Goal: Task Accomplishment & Management: Use online tool/utility

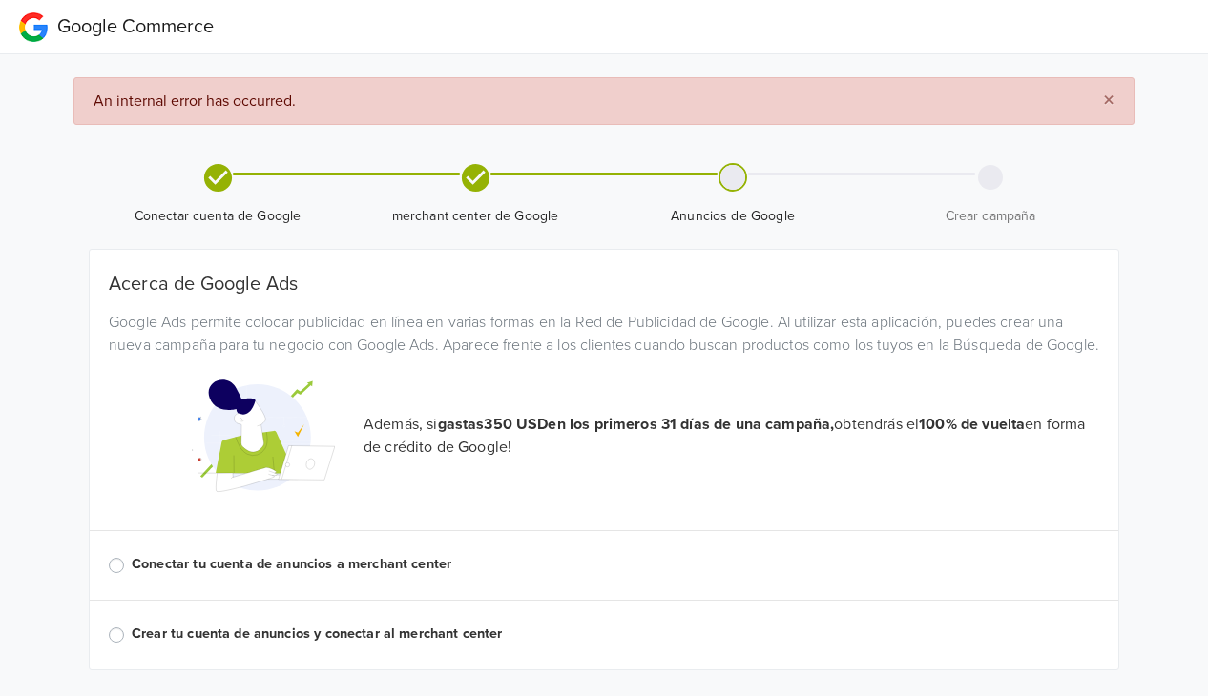
scroll to position [56, 0]
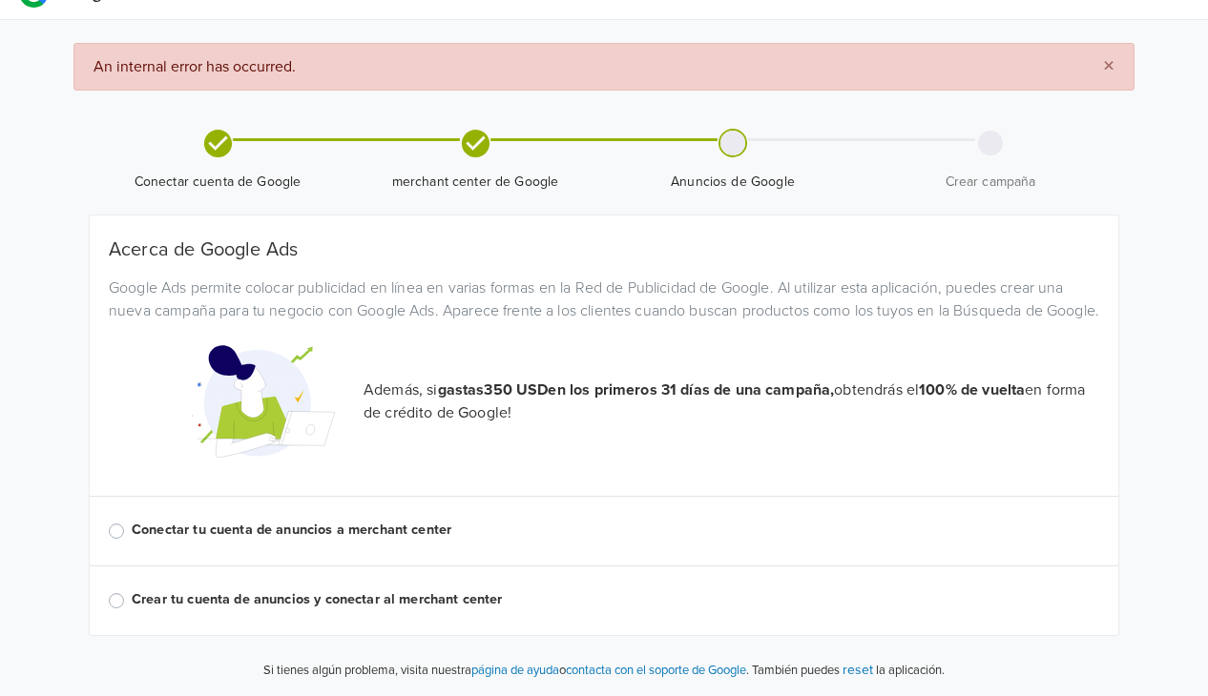
click at [479, 129] on icon at bounding box center [475, 143] width 28 height 28
click at [132, 533] on label "Conectar tu cuenta de anuncios a merchant center" at bounding box center [615, 530] width 967 height 21
click at [0, 0] on input "Conectar tu cuenta de anuncios a merchant center" at bounding box center [0, 0] width 0 height 0
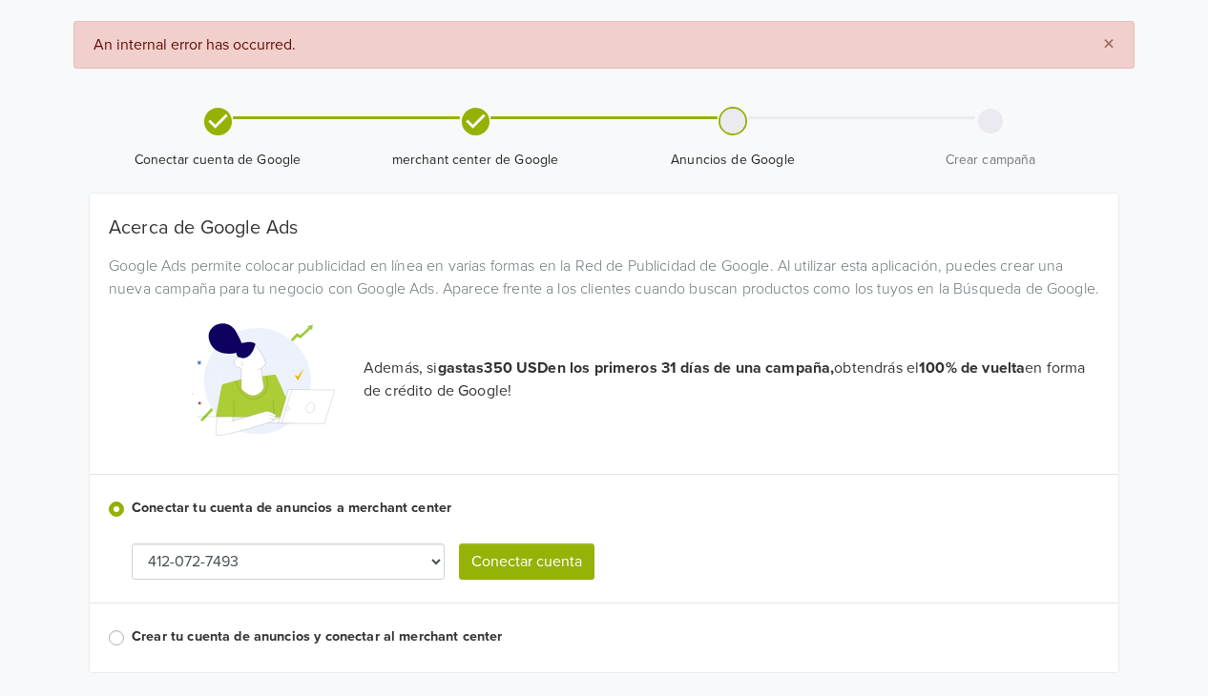
scroll to position [114, 0]
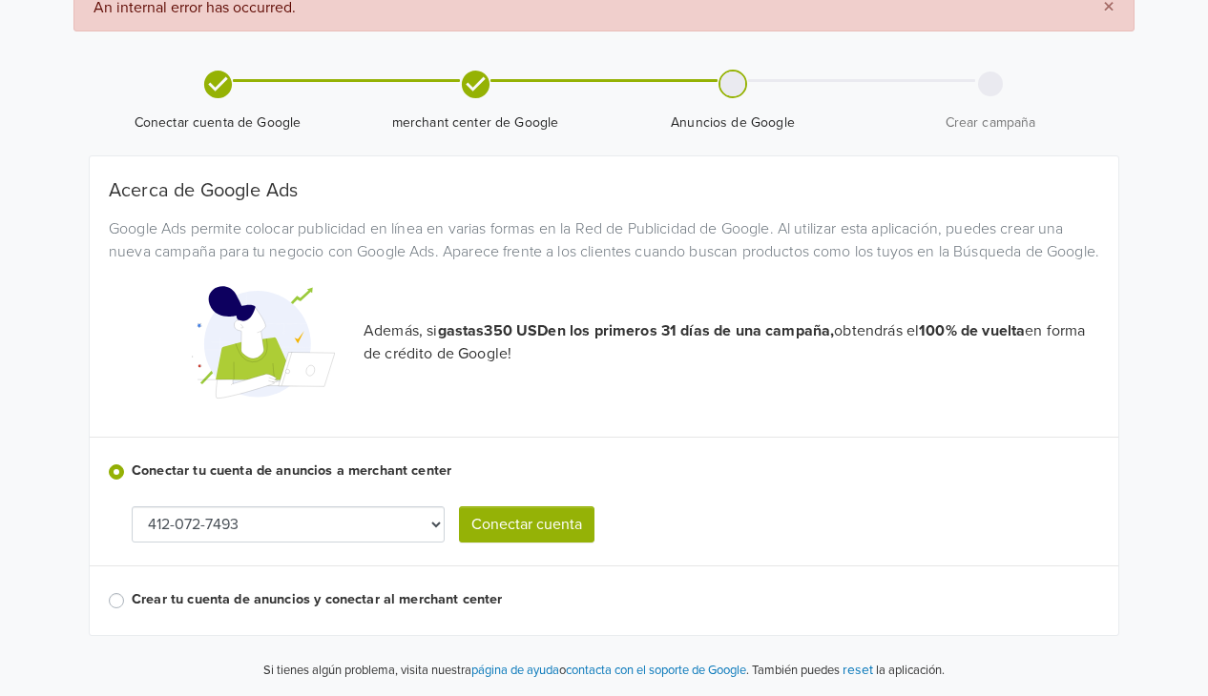
click at [393, 528] on select "412-072-7493" at bounding box center [288, 525] width 313 height 36
click at [538, 516] on button "Conectar cuenta" at bounding box center [526, 525] width 135 height 36
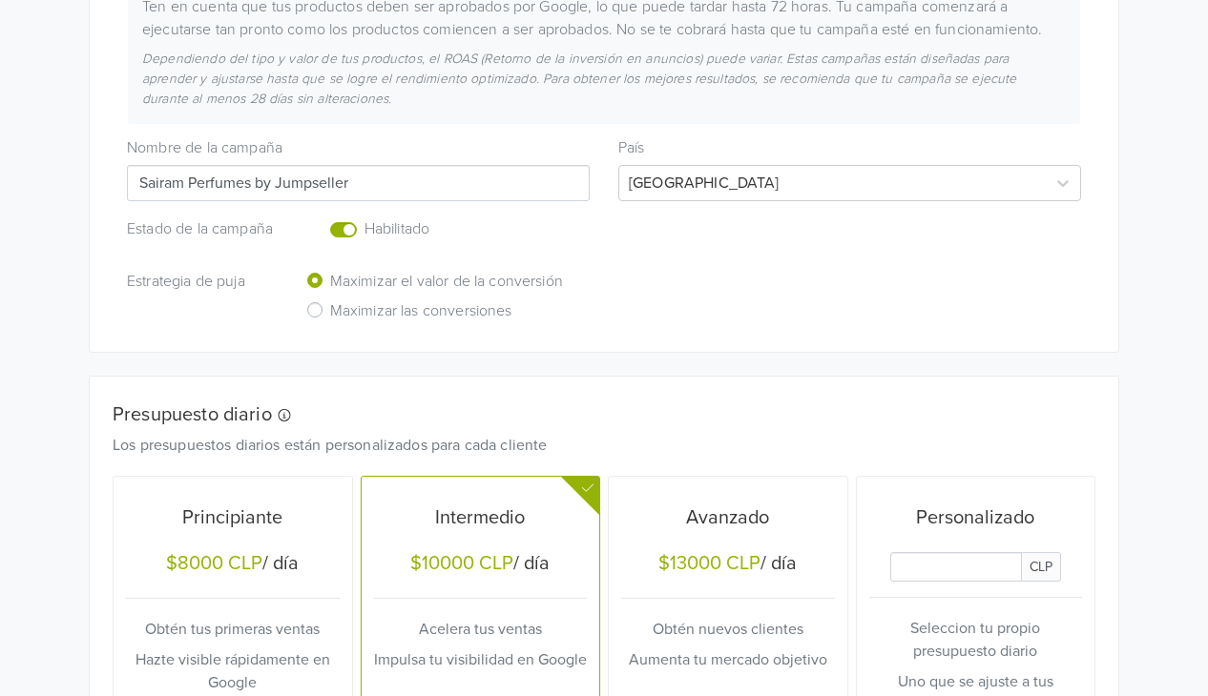
scroll to position [406, 0]
click at [412, 179] on input "Sairam Perfumes by Jumpseller" at bounding box center [358, 181] width 463 height 36
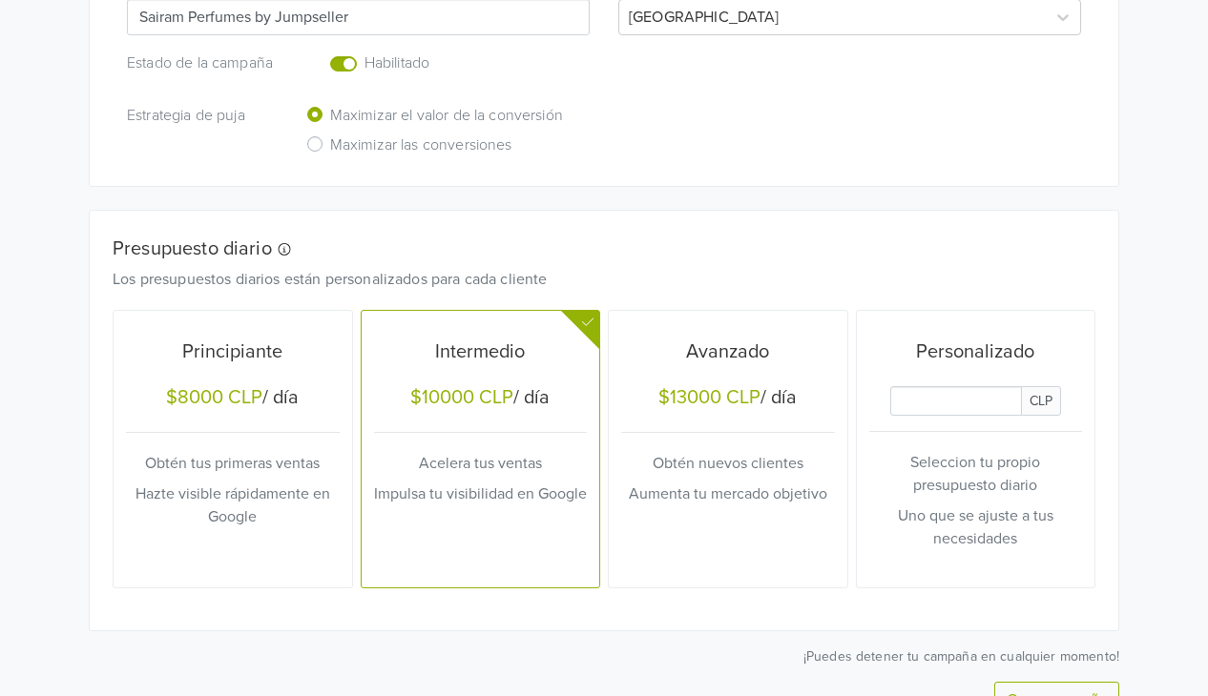
scroll to position [589, 0]
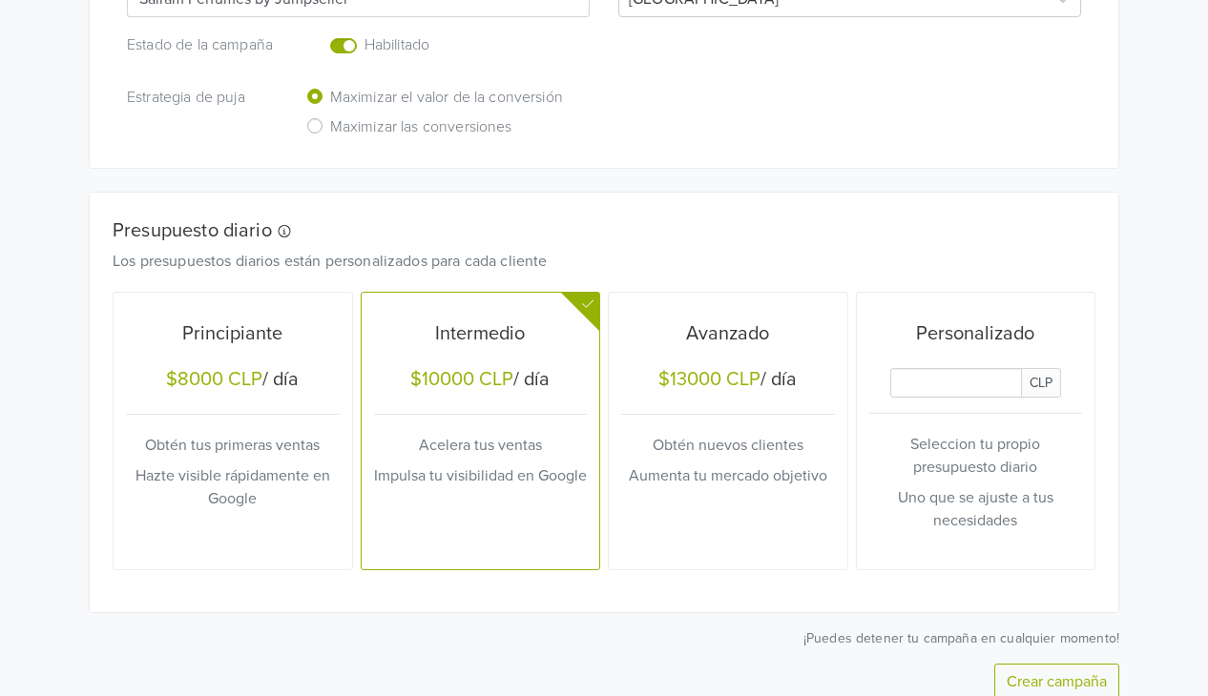
click at [458, 123] on h6 "Maximizar las conversiones" at bounding box center [421, 127] width 182 height 18
click at [0, 0] on input "Maximizar las conversiones" at bounding box center [0, 0] width 0 height 0
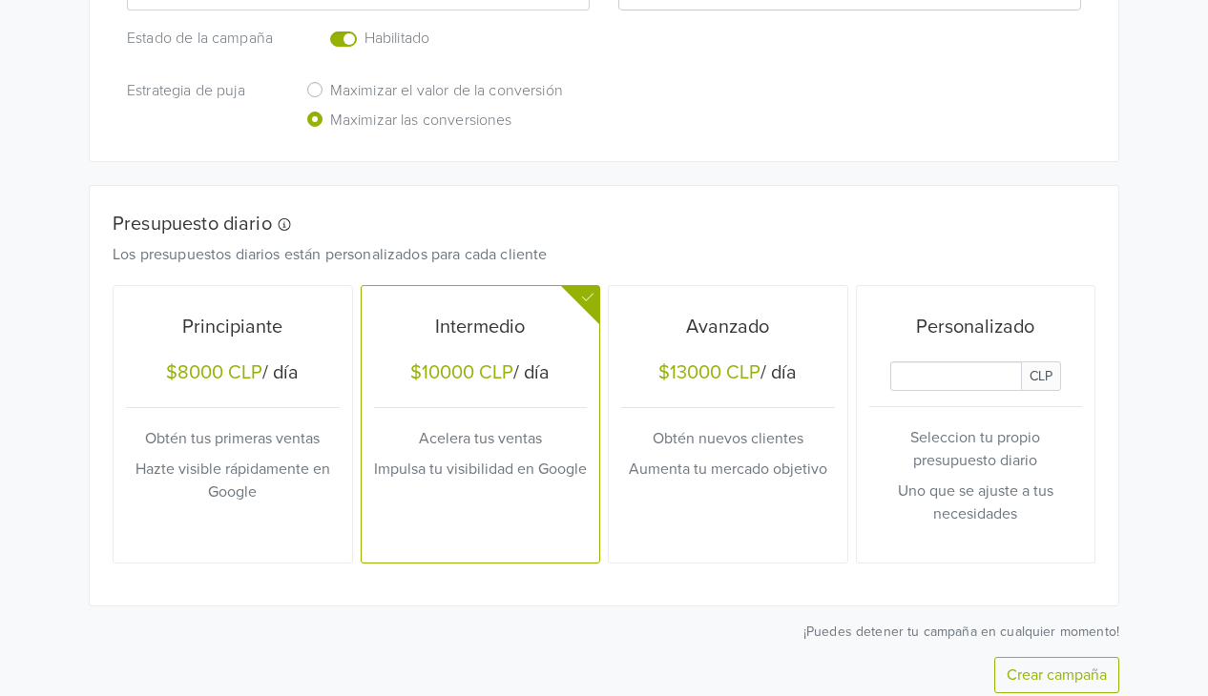
scroll to position [673, 0]
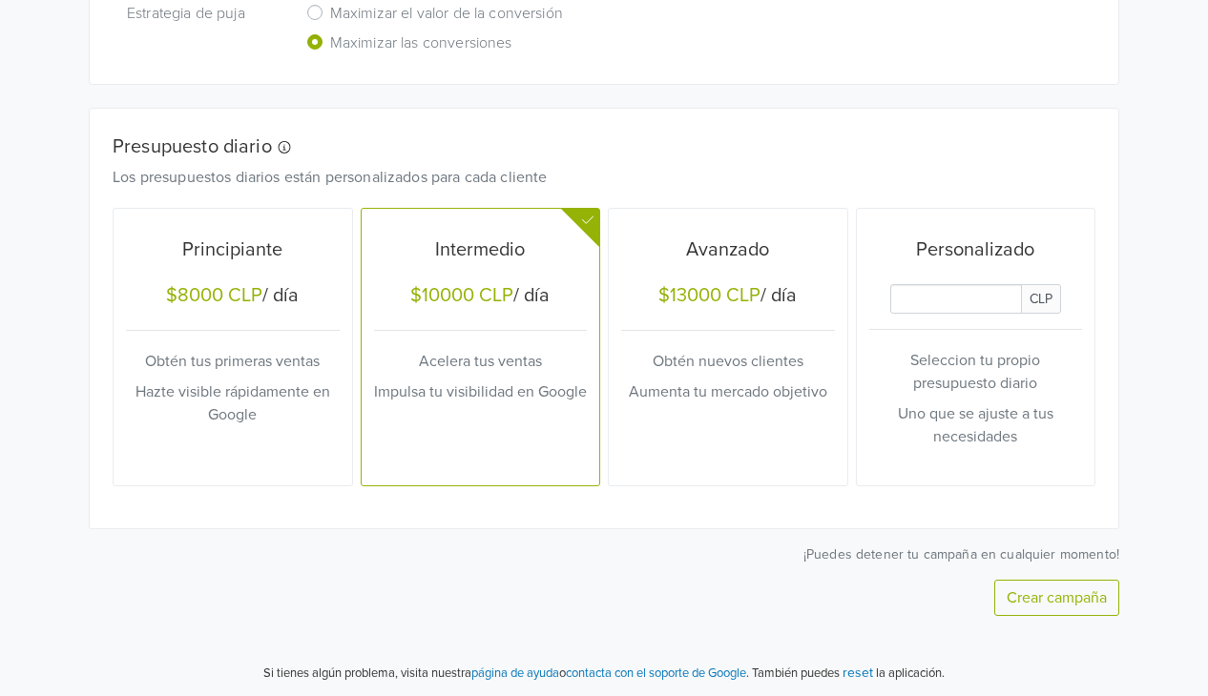
click at [932, 310] on input "Daily Custom Budget" at bounding box center [956, 299] width 132 height 30
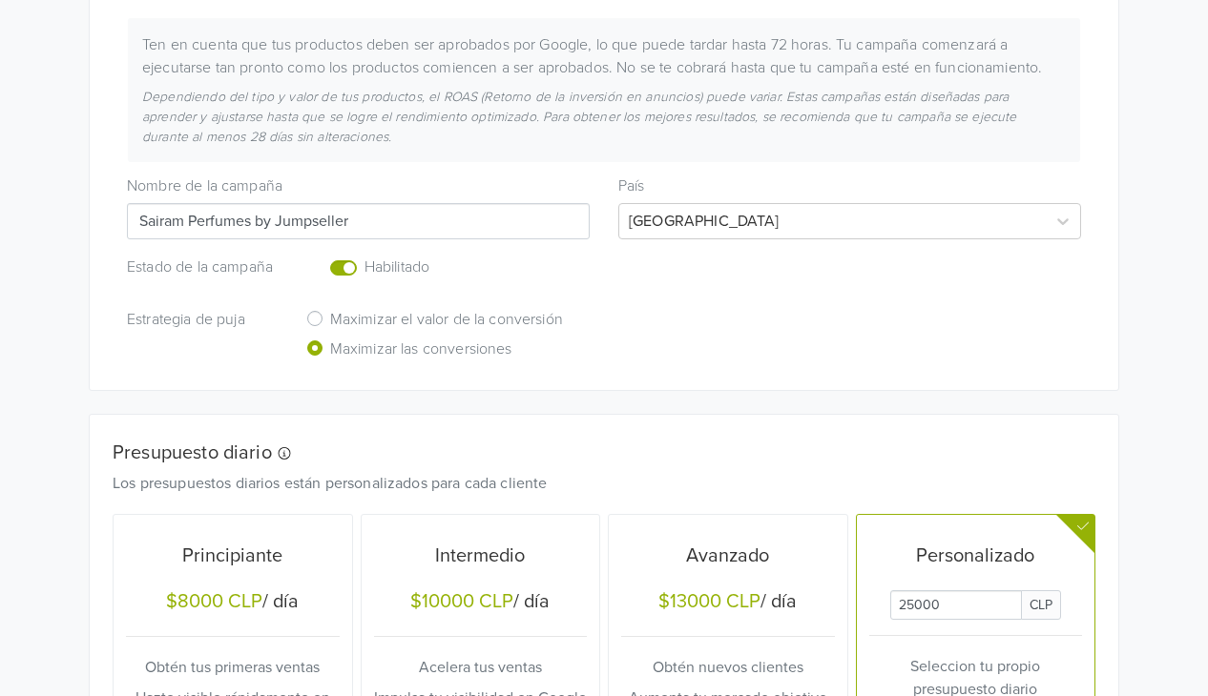
scroll to position [367, 0]
type input "25000"
drag, startPoint x: 275, startPoint y: 218, endPoint x: 78, endPoint y: 216, distance: 196.5
click at [78, 216] on div "Nueva campaña de rendimiento máximo Esta campaña de rendimiento máximo se crear…" at bounding box center [603, 155] width 1059 height 470
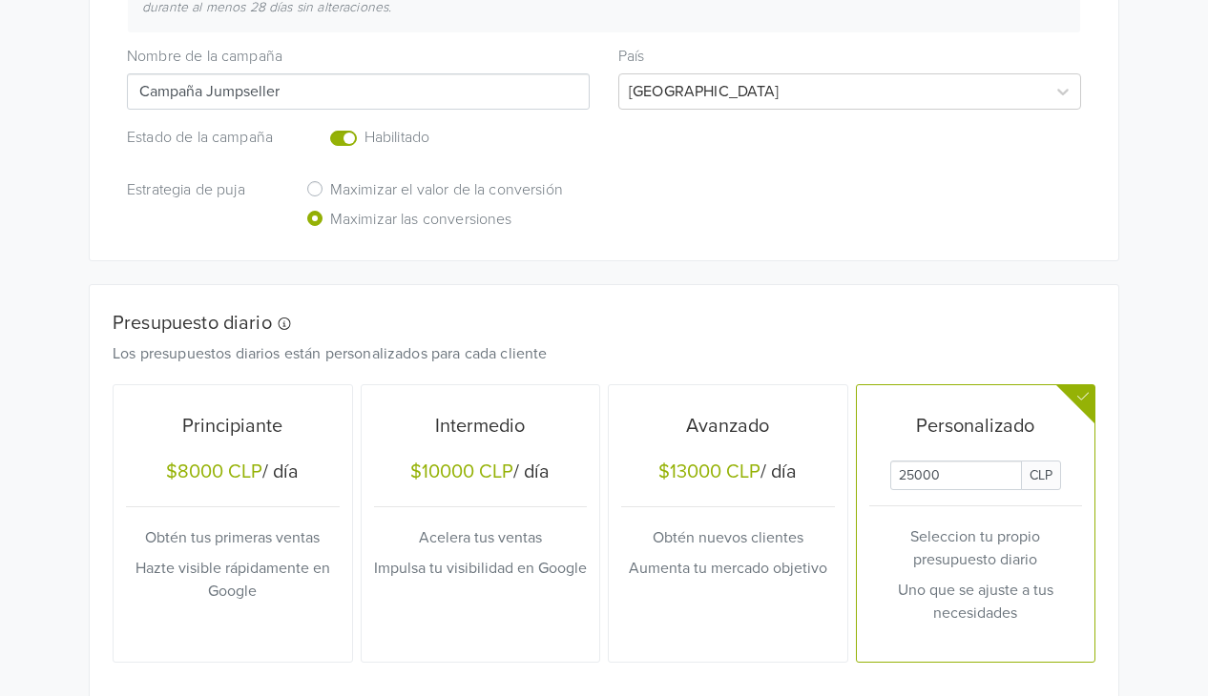
scroll to position [673, 0]
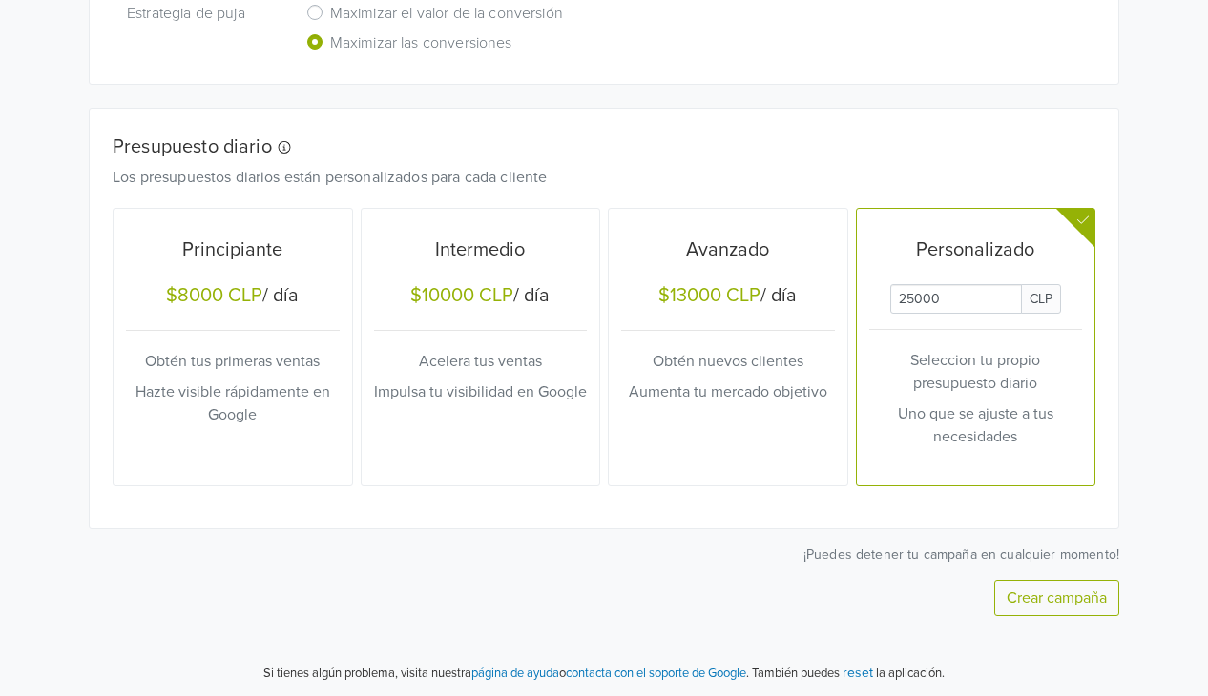
type input "Campaña Jumpseller"
click at [1009, 593] on button "Crear campaña" at bounding box center [1056, 598] width 125 height 36
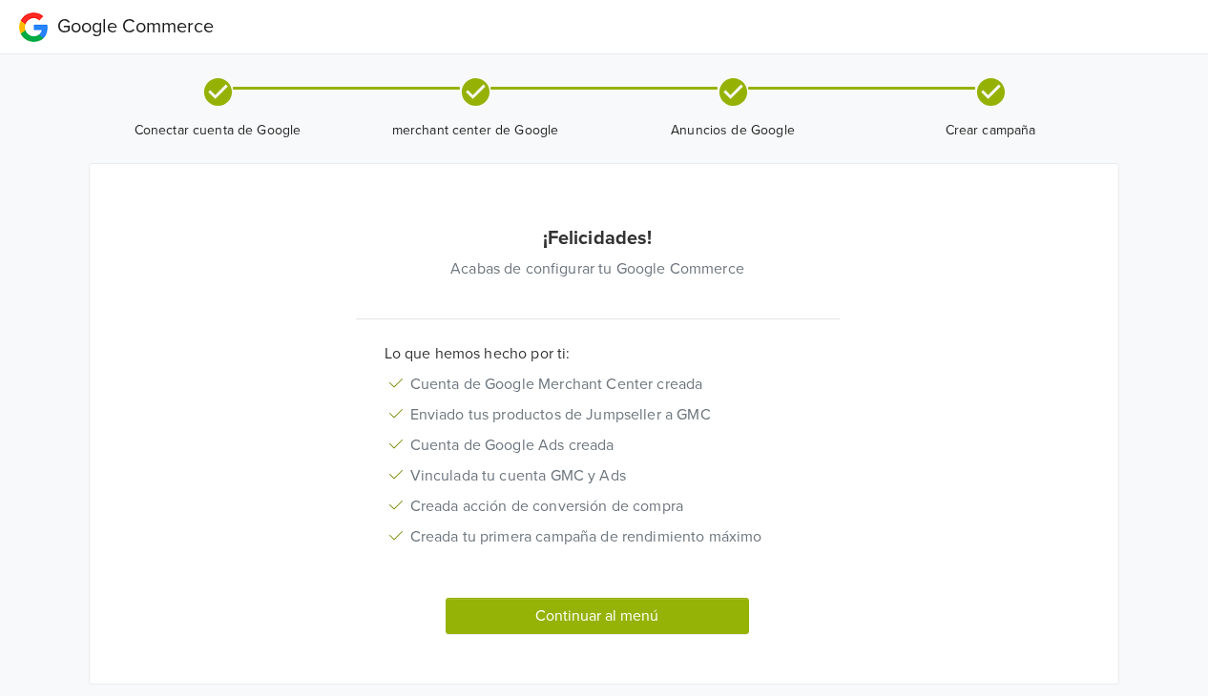
click at [690, 618] on button "Continuar al menú" at bounding box center [596, 616] width 303 height 36
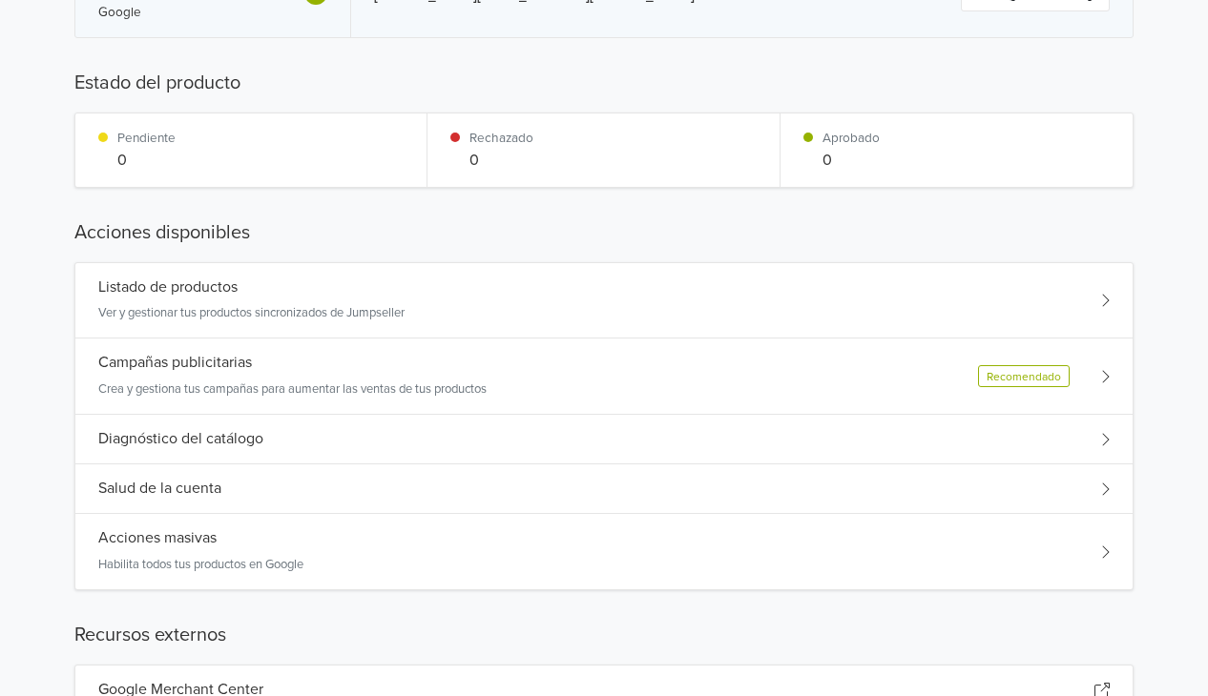
scroll to position [130, 0]
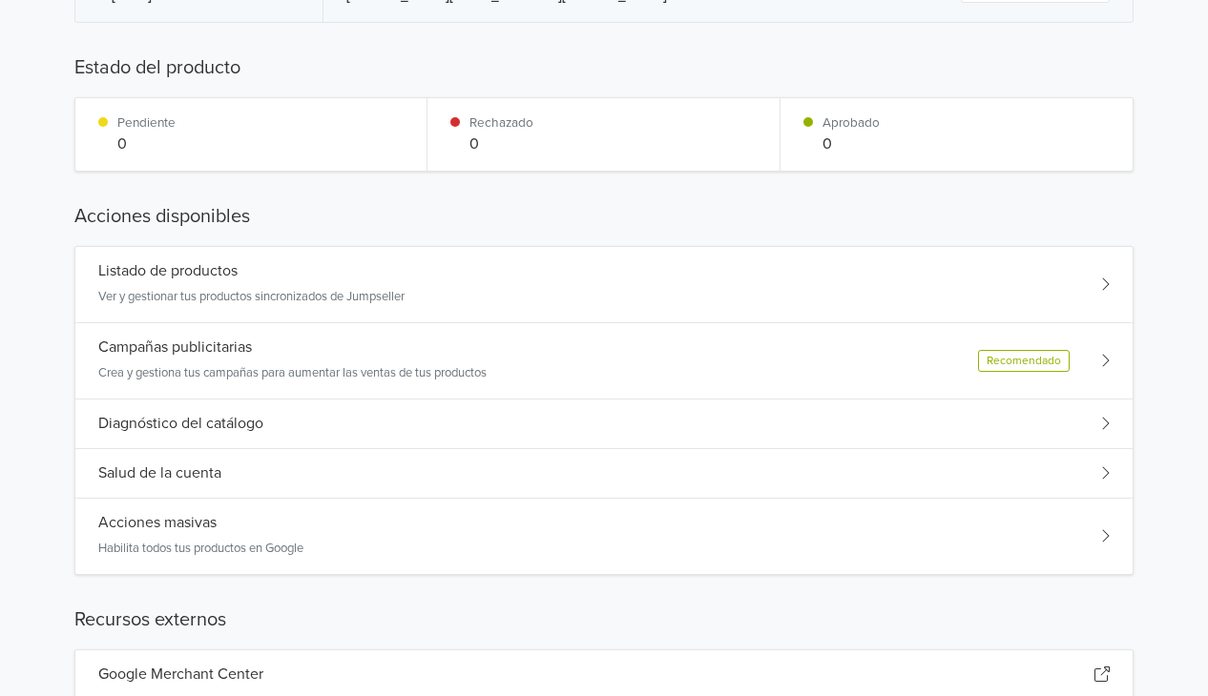
click at [803, 421] on div "Diagnóstico del catálogo" at bounding box center [603, 425] width 1057 height 50
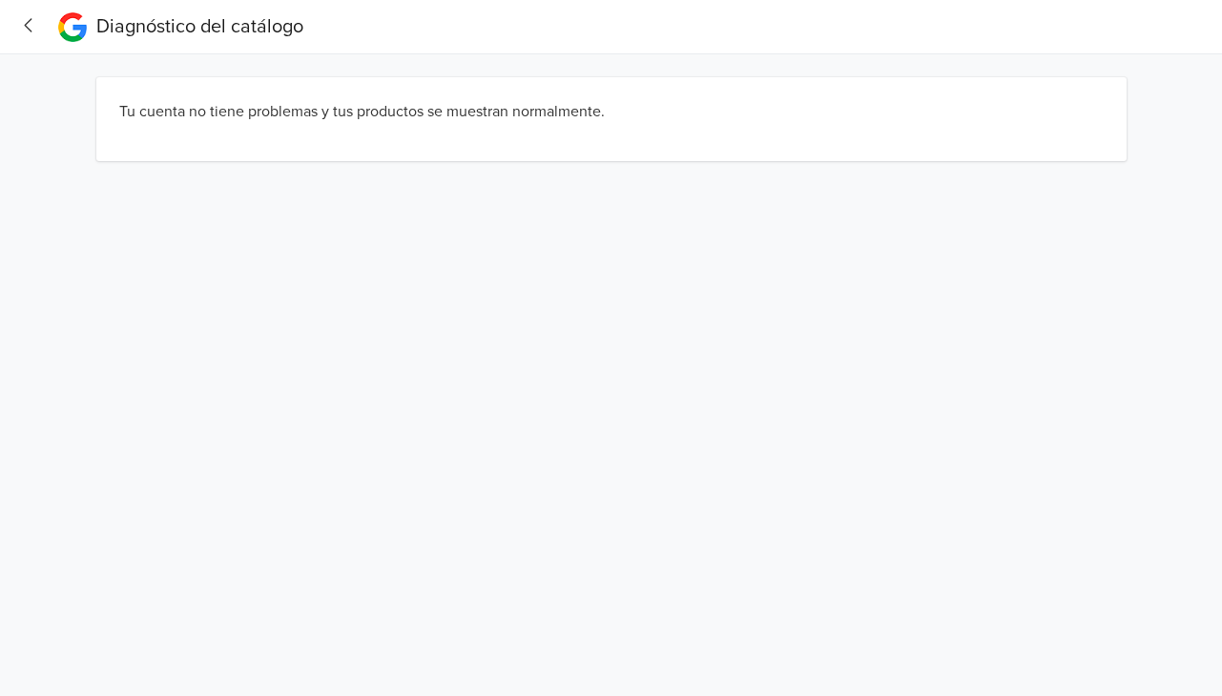
click at [30, 33] on icon "button" at bounding box center [29, 25] width 26 height 20
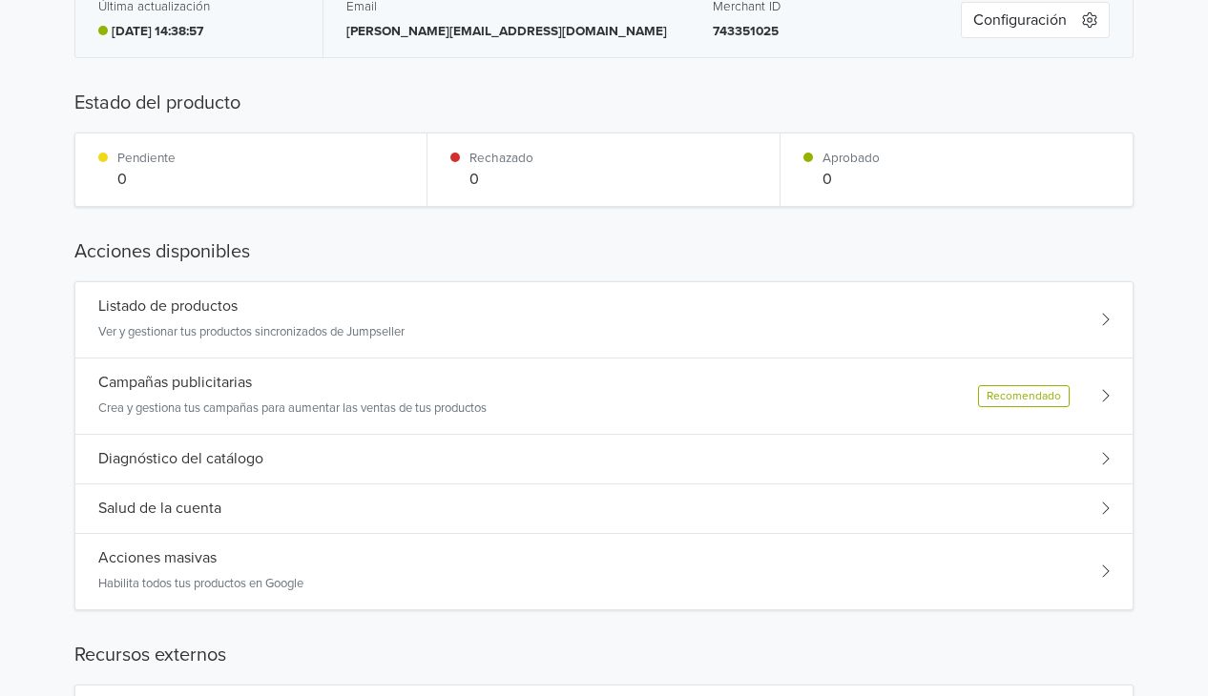
scroll to position [99, 0]
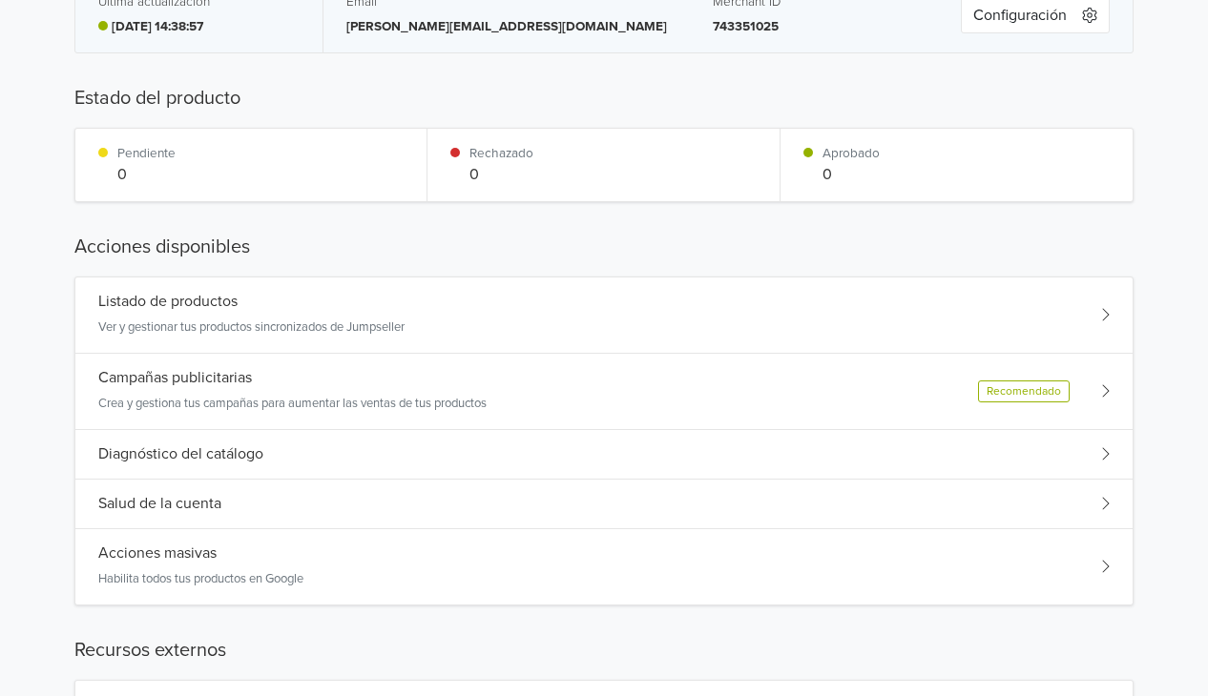
click at [206, 500] on h5 "Salud de la cuenta" at bounding box center [159, 504] width 123 height 18
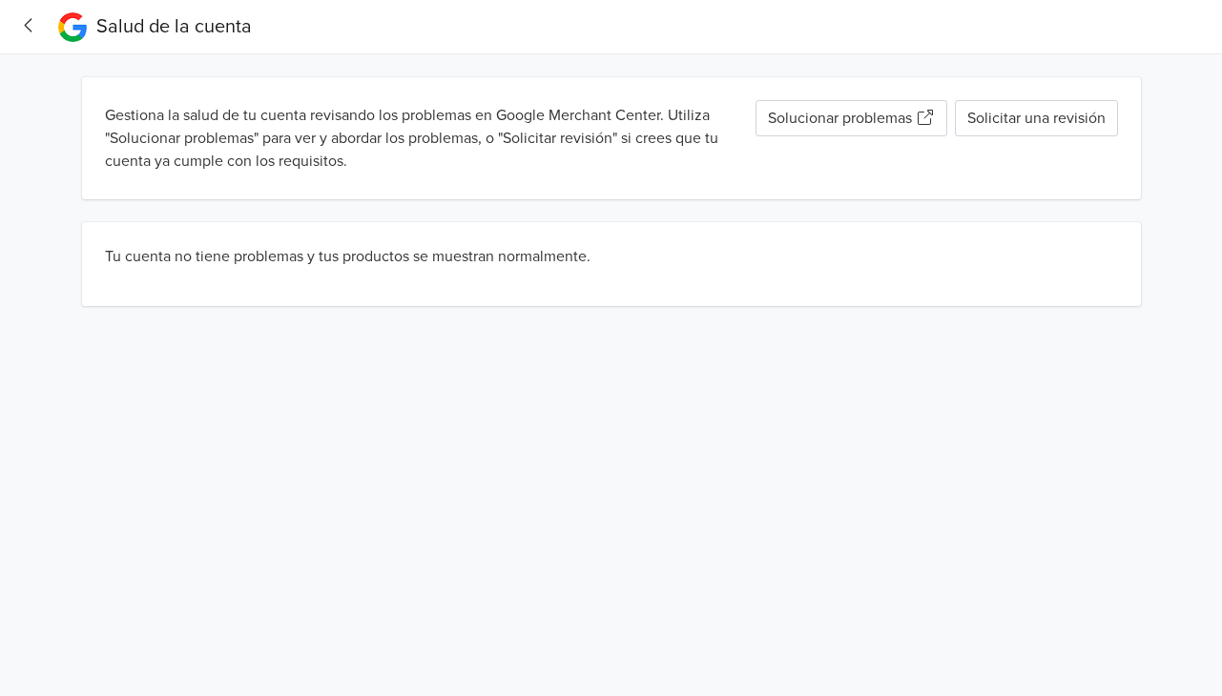
click at [1010, 124] on button "Solicitar una revisión" at bounding box center [1036, 118] width 163 height 36
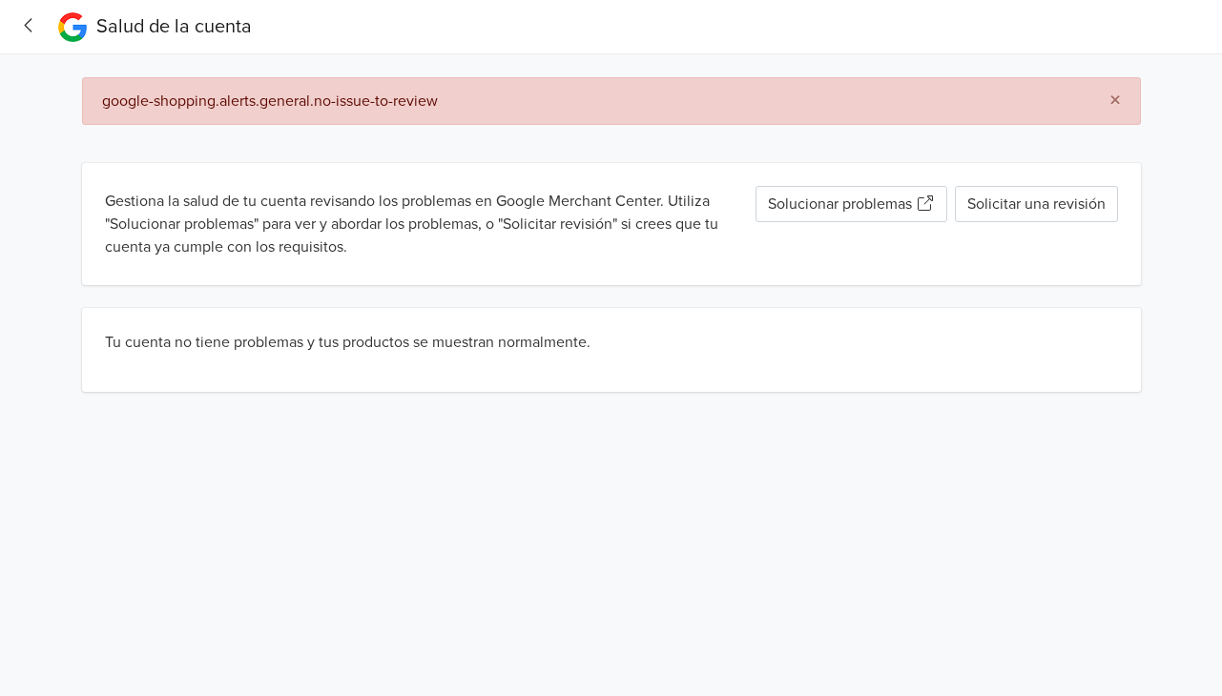
click at [432, 104] on span "google-shopping.alerts.general.no-issue-to-review" at bounding box center [270, 101] width 336 height 19
click at [1020, 216] on button "Solicitar una revisión" at bounding box center [1036, 204] width 163 height 36
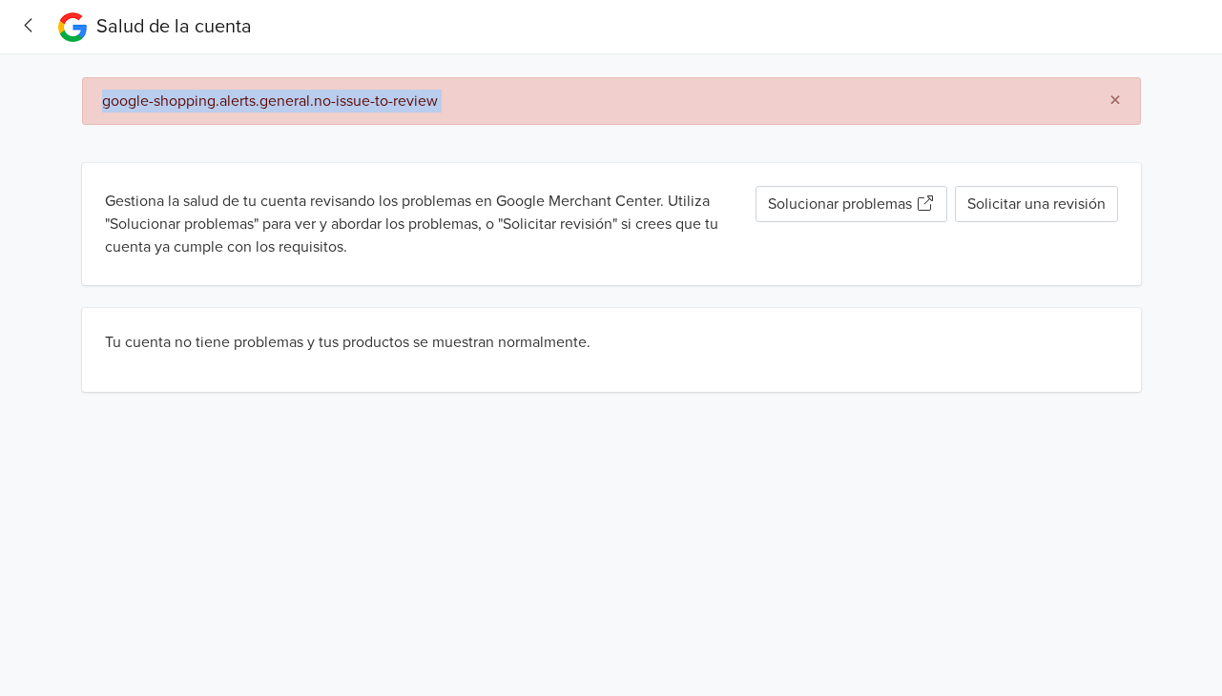
click at [900, 207] on link "Solucionar problemas" at bounding box center [851, 204] width 192 height 36
